Goal: Task Accomplishment & Management: Manage account settings

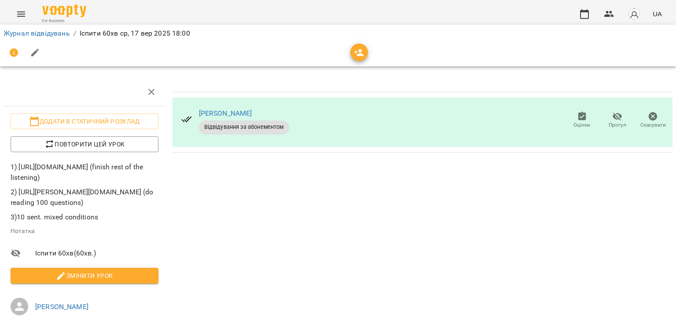
scroll to position [44, 0]
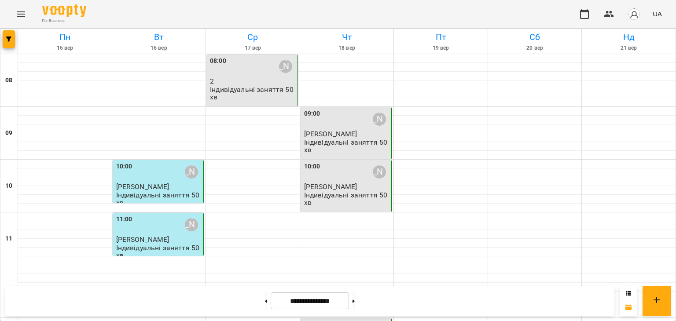
click at [308, 119] on div "09:00" at bounding box center [312, 119] width 16 height 20
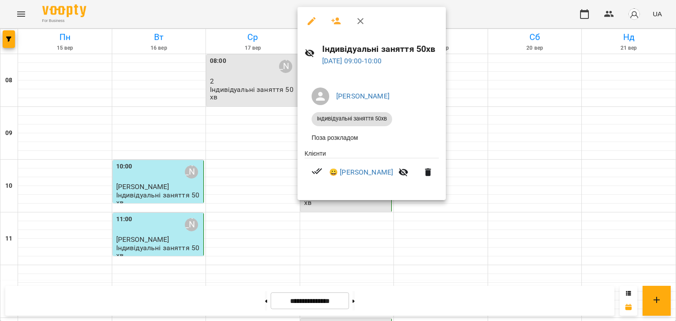
click at [306, 23] on icon "button" at bounding box center [311, 21] width 11 height 11
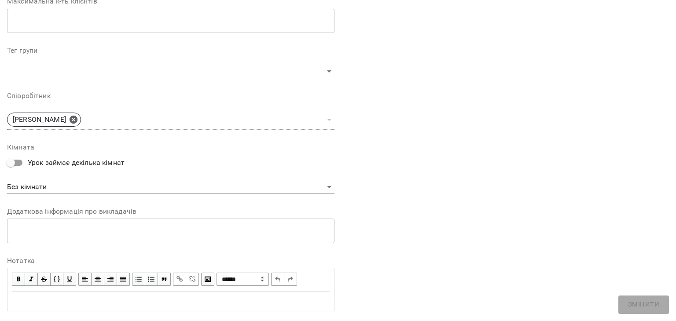
scroll to position [264, 0]
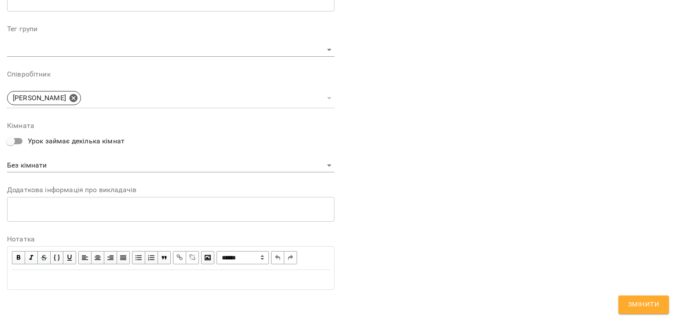
click at [53, 277] on div "Edit text" at bounding box center [171, 280] width 318 height 11
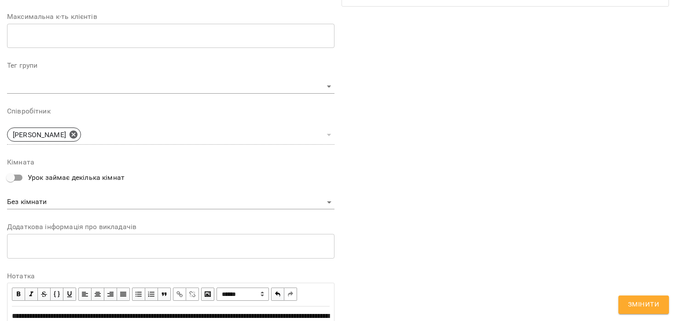
scroll to position [301, 0]
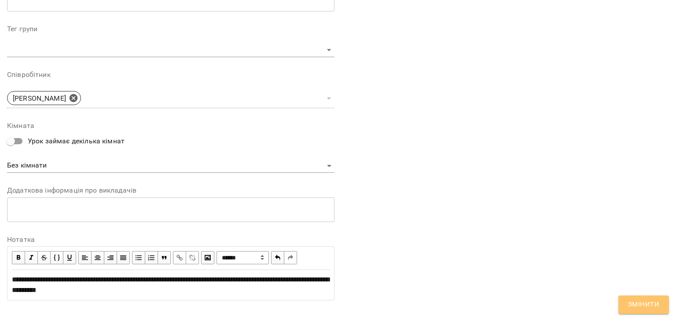
click at [646, 303] on span "Змінити" at bounding box center [643, 304] width 31 height 11
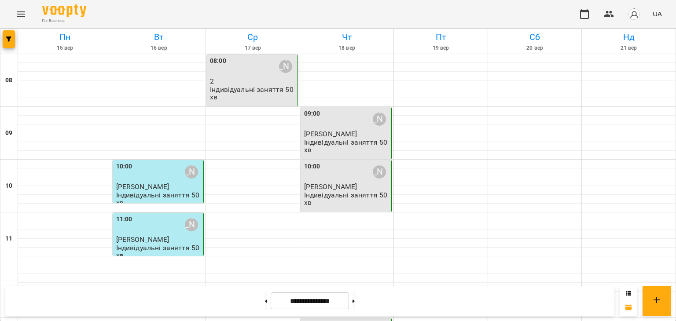
click at [354, 191] on p "[PERSON_NAME]" at bounding box center [347, 186] width 86 height 7
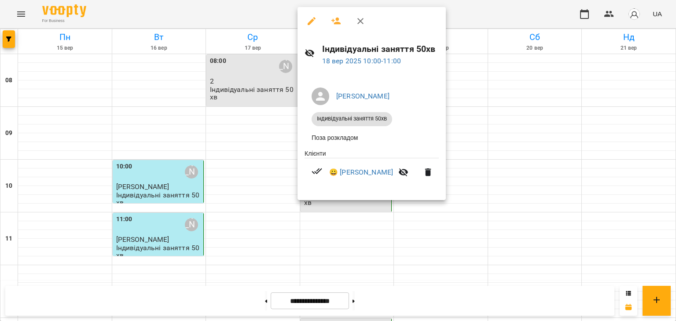
click at [306, 12] on div at bounding box center [372, 21] width 148 height 28
click at [307, 16] on icon "button" at bounding box center [311, 21] width 11 height 11
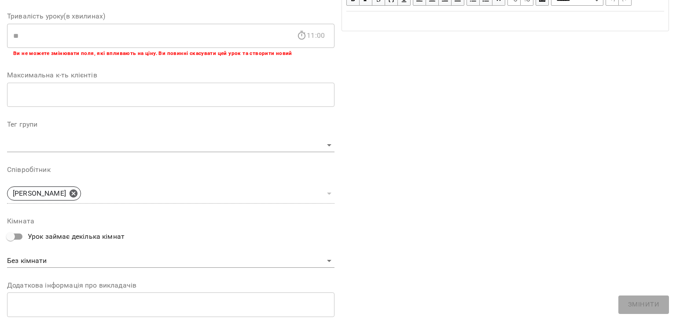
scroll to position [264, 0]
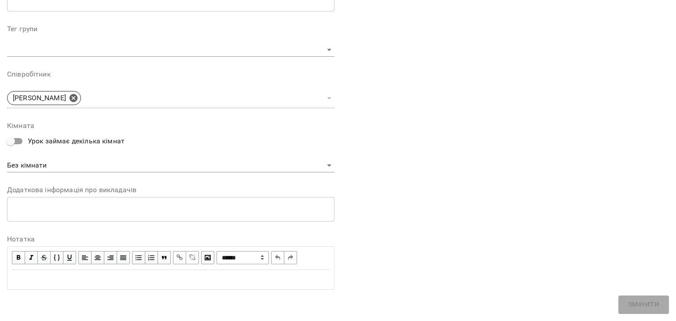
click at [48, 275] on div "Edit text" at bounding box center [171, 280] width 318 height 11
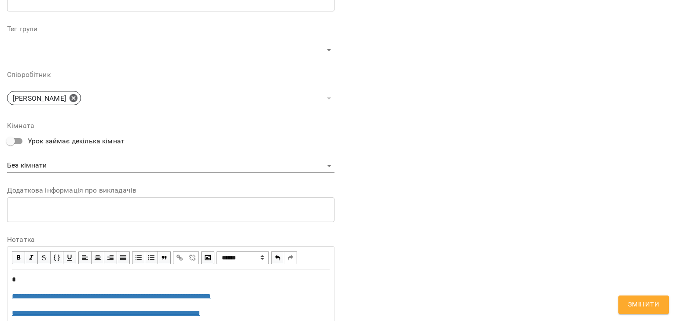
click at [651, 306] on span "Змінити" at bounding box center [643, 304] width 31 height 11
